Goal: Navigation & Orientation: Understand site structure

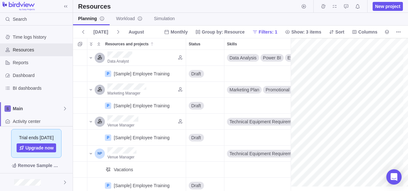
scroll to position [0, 111]
click at [25, 50] on span "Resources" at bounding box center [41, 50] width 57 height 6
click at [19, 54] on div "Resources" at bounding box center [36, 49] width 73 height 13
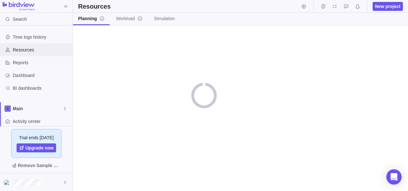
click at [21, 52] on span "Resources" at bounding box center [41, 50] width 57 height 6
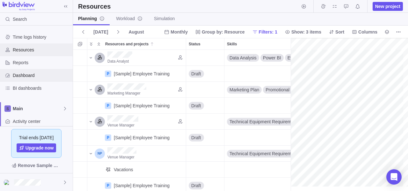
scroll to position [0, 111]
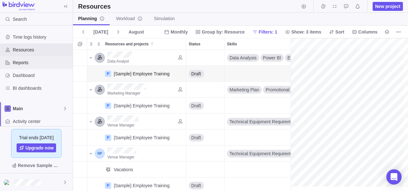
click at [24, 62] on span "Reports" at bounding box center [41, 62] width 57 height 6
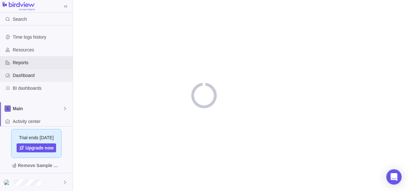
click at [21, 75] on span "Dashboard" at bounding box center [41, 75] width 57 height 6
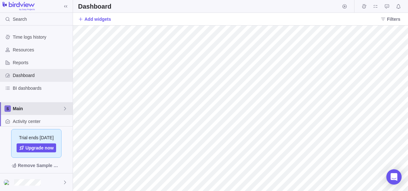
click at [20, 108] on span "Main" at bounding box center [38, 108] width 50 height 6
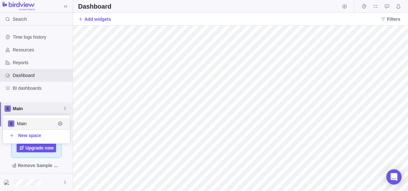
scroll to position [23, 62]
click at [22, 120] on div "Main" at bounding box center [36, 123] width 67 height 11
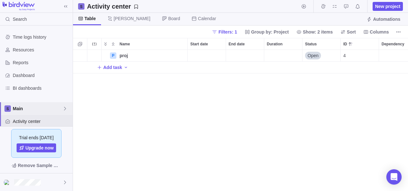
scroll to position [136, 330]
